Goal: Task Accomplishment & Management: Manage account settings

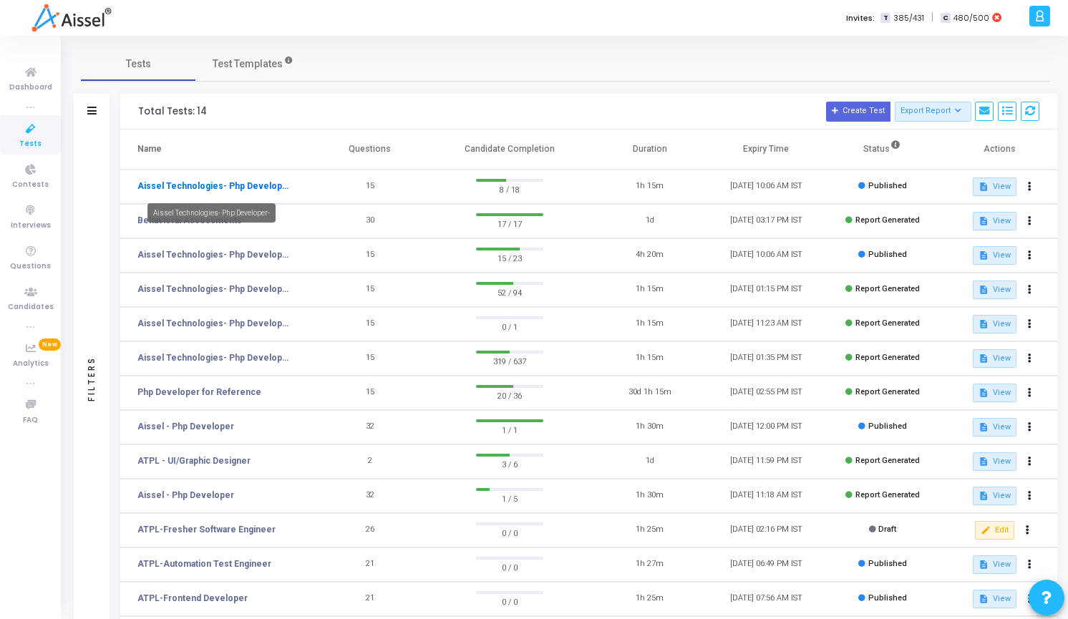
click at [211, 180] on link "Aissel Technologies- Php Developer-" at bounding box center [213, 186] width 152 height 13
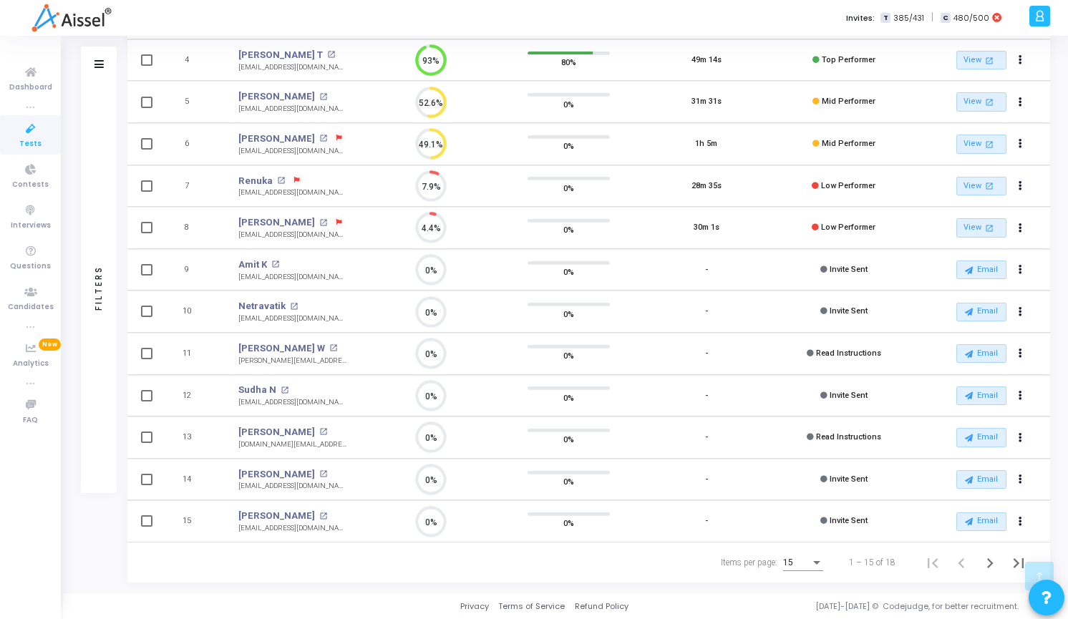
click at [1038, 17] on icon at bounding box center [1040, 16] width 11 height 16
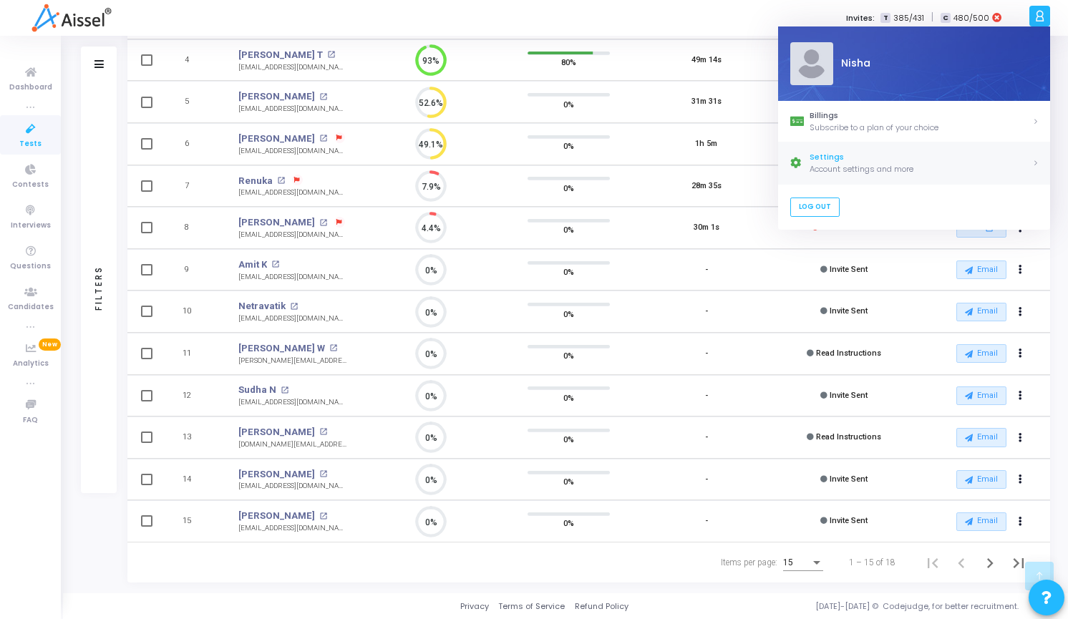
click at [874, 166] on div "Account settings and more" at bounding box center [921, 169] width 223 height 12
select select "91"
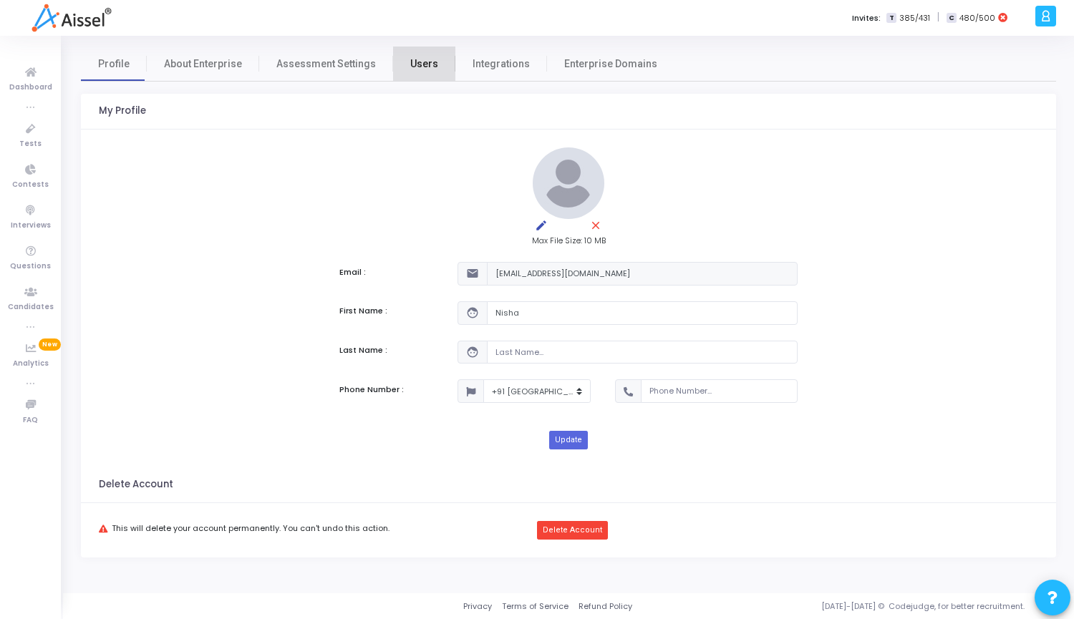
click at [425, 66] on span "Users" at bounding box center [424, 64] width 28 height 15
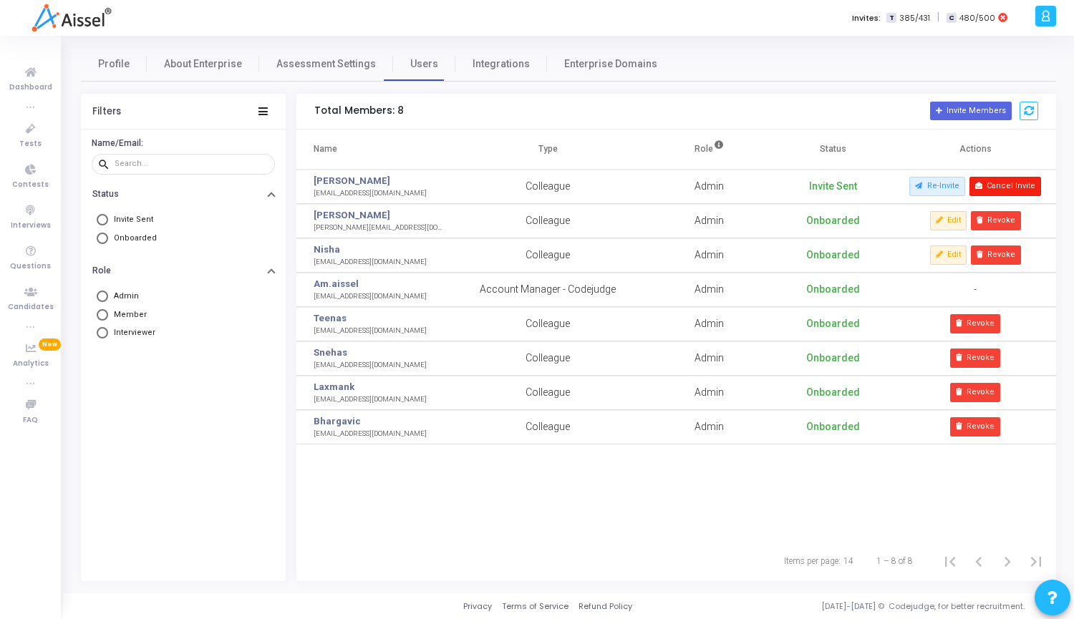
click at [1008, 190] on button "Cancel Invite" at bounding box center [1006, 186] width 72 height 19
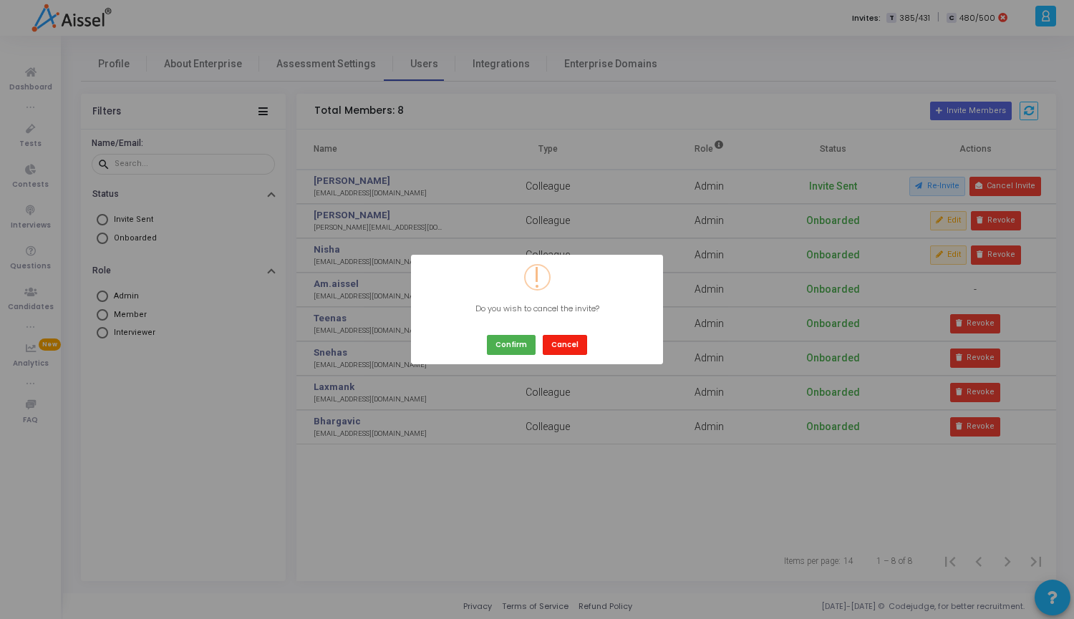
click at [568, 345] on button "Cancel" at bounding box center [565, 344] width 44 height 19
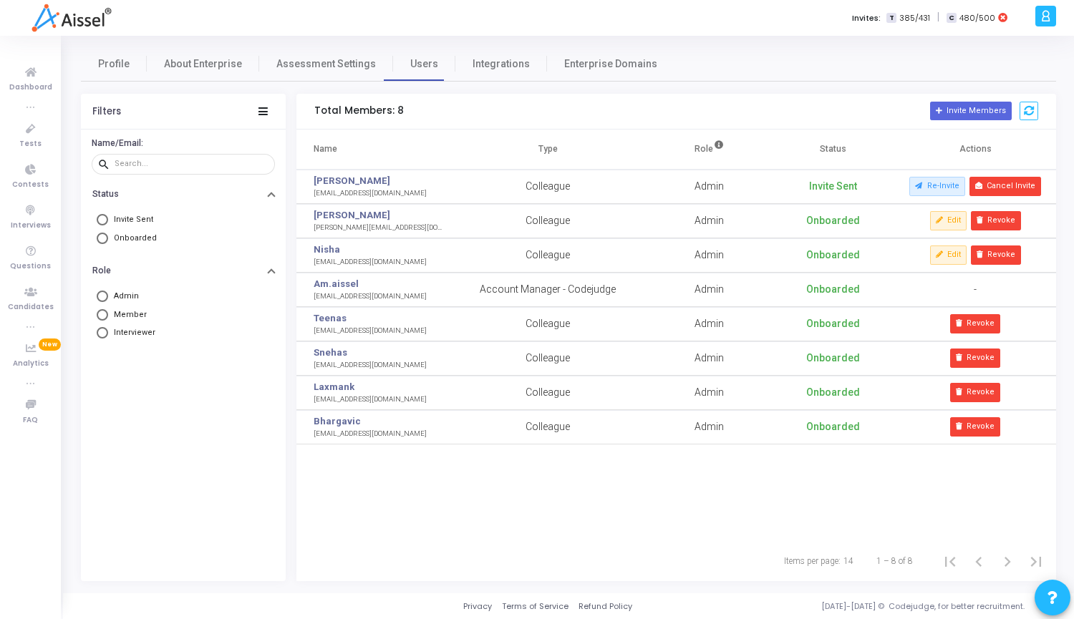
click at [1015, 196] on td "Re-Invite Cancel Invite" at bounding box center [975, 187] width 161 height 34
click at [1009, 186] on button "Cancel Invite" at bounding box center [1006, 186] width 72 height 19
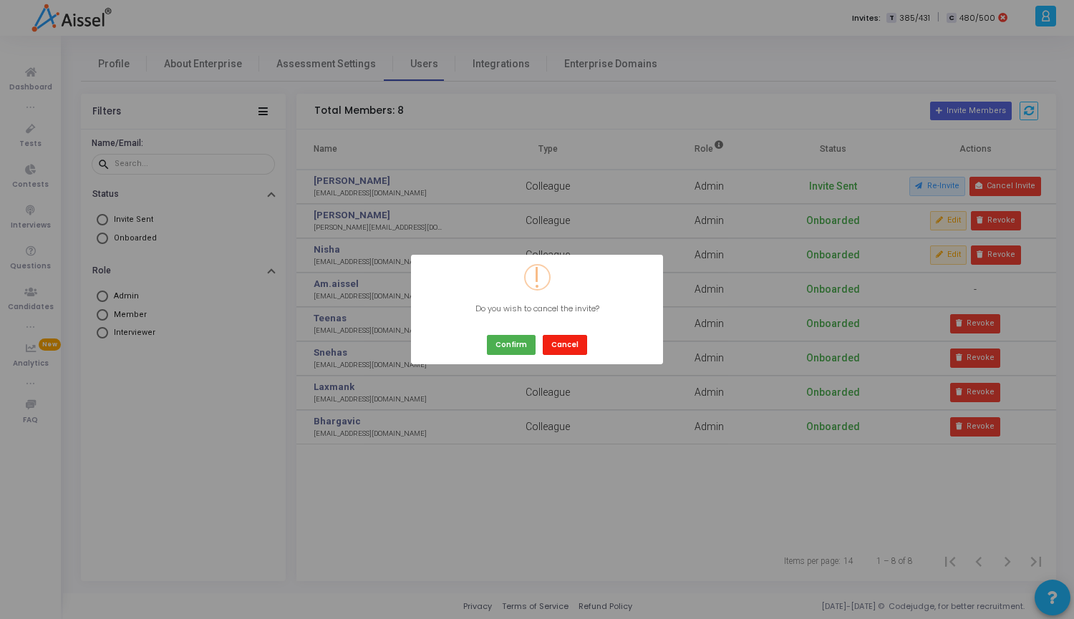
click at [570, 352] on button "Cancel" at bounding box center [565, 344] width 44 height 19
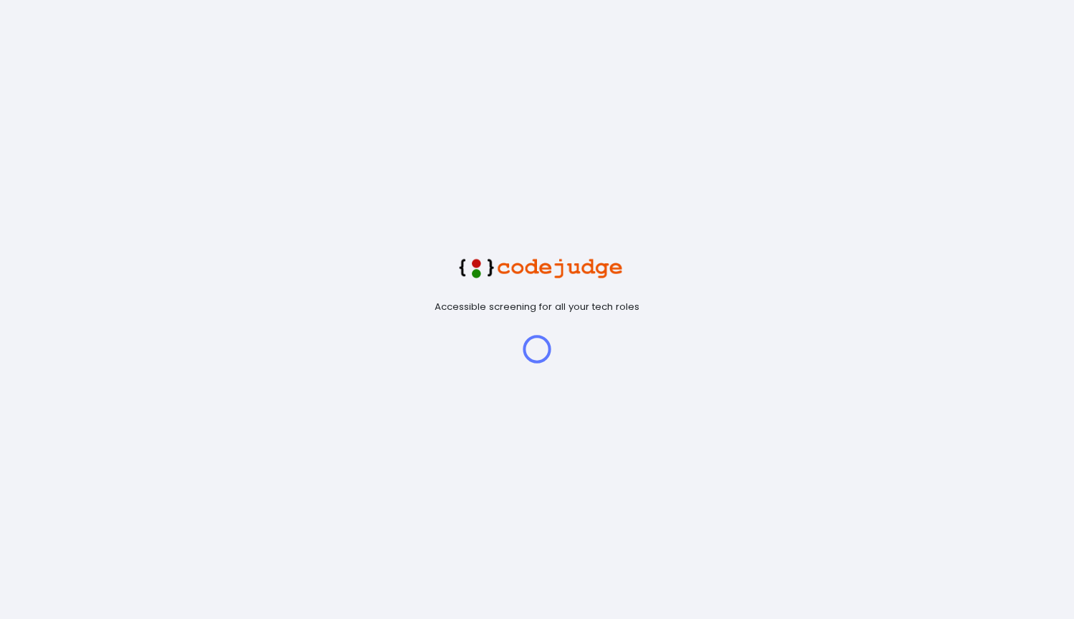
select select "91"
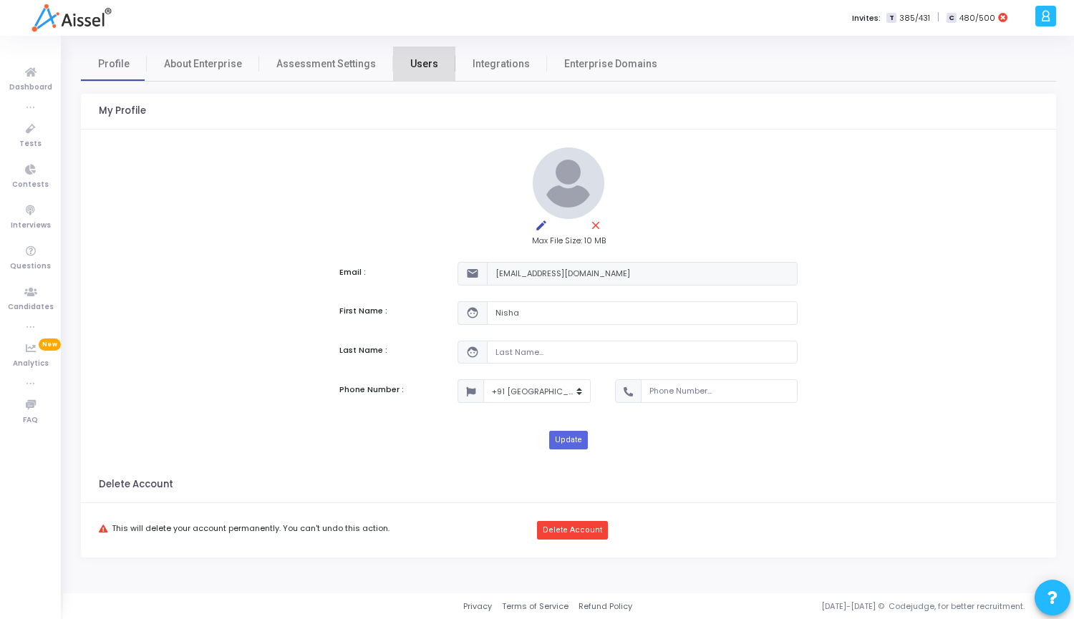
click at [422, 57] on span "Users" at bounding box center [424, 64] width 28 height 15
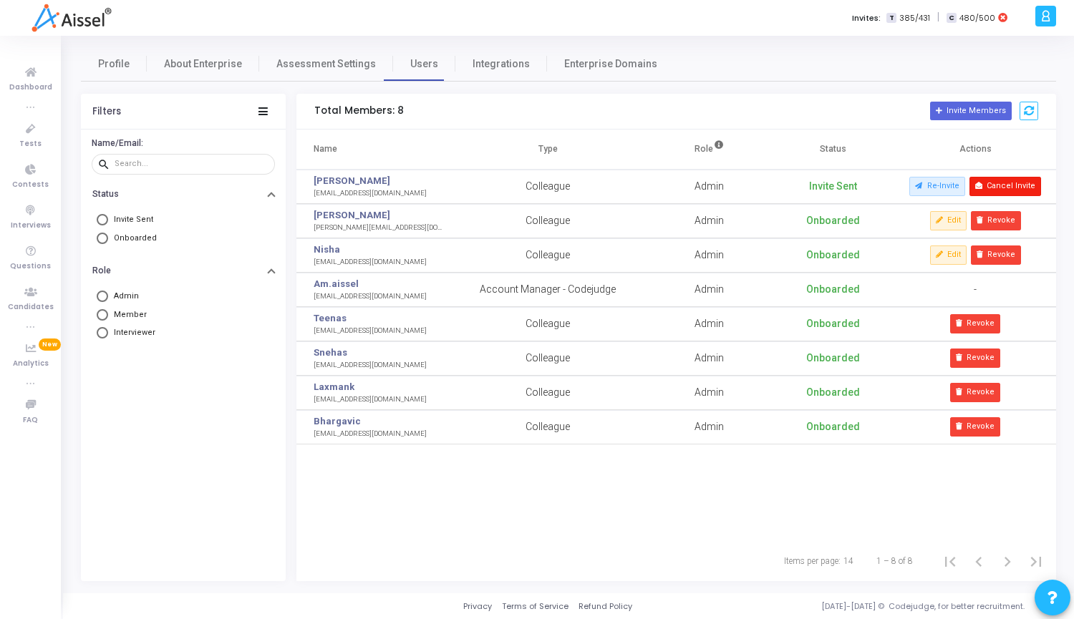
click at [1014, 187] on button "Cancel Invite" at bounding box center [1006, 186] width 72 height 19
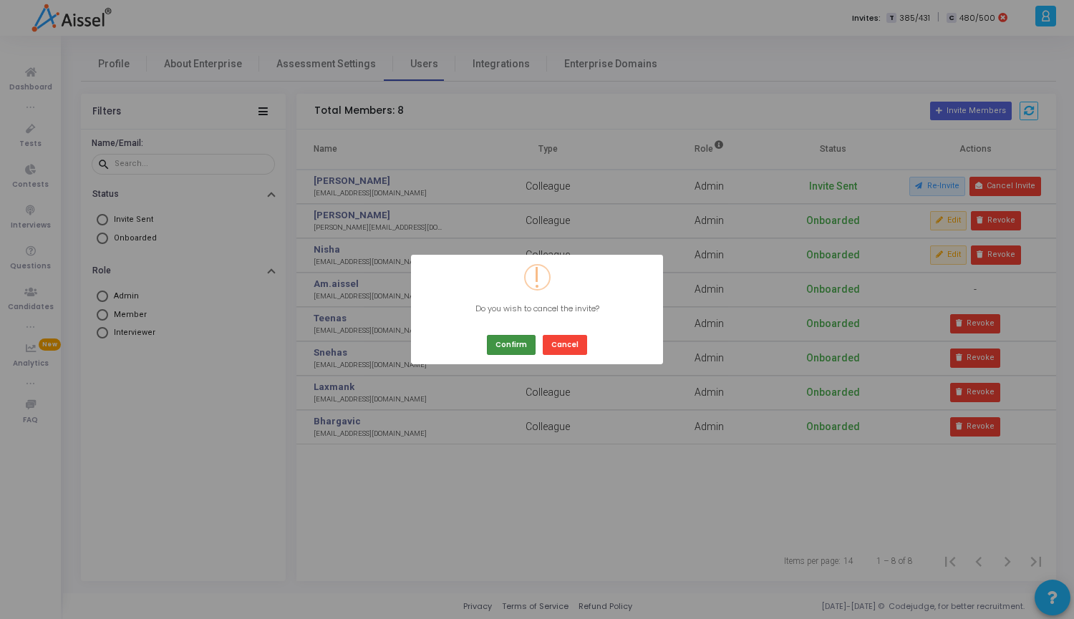
click at [504, 344] on button "Confirm" at bounding box center [511, 344] width 49 height 19
